Goal: Transaction & Acquisition: Purchase product/service

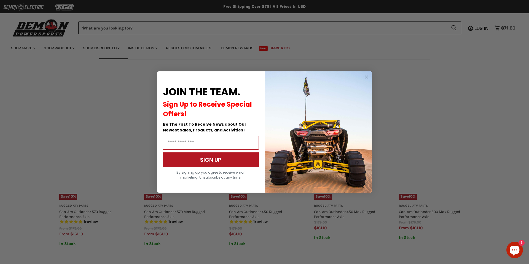
scroll to position [332, 0]
